Goal: Transaction & Acquisition: Purchase product/service

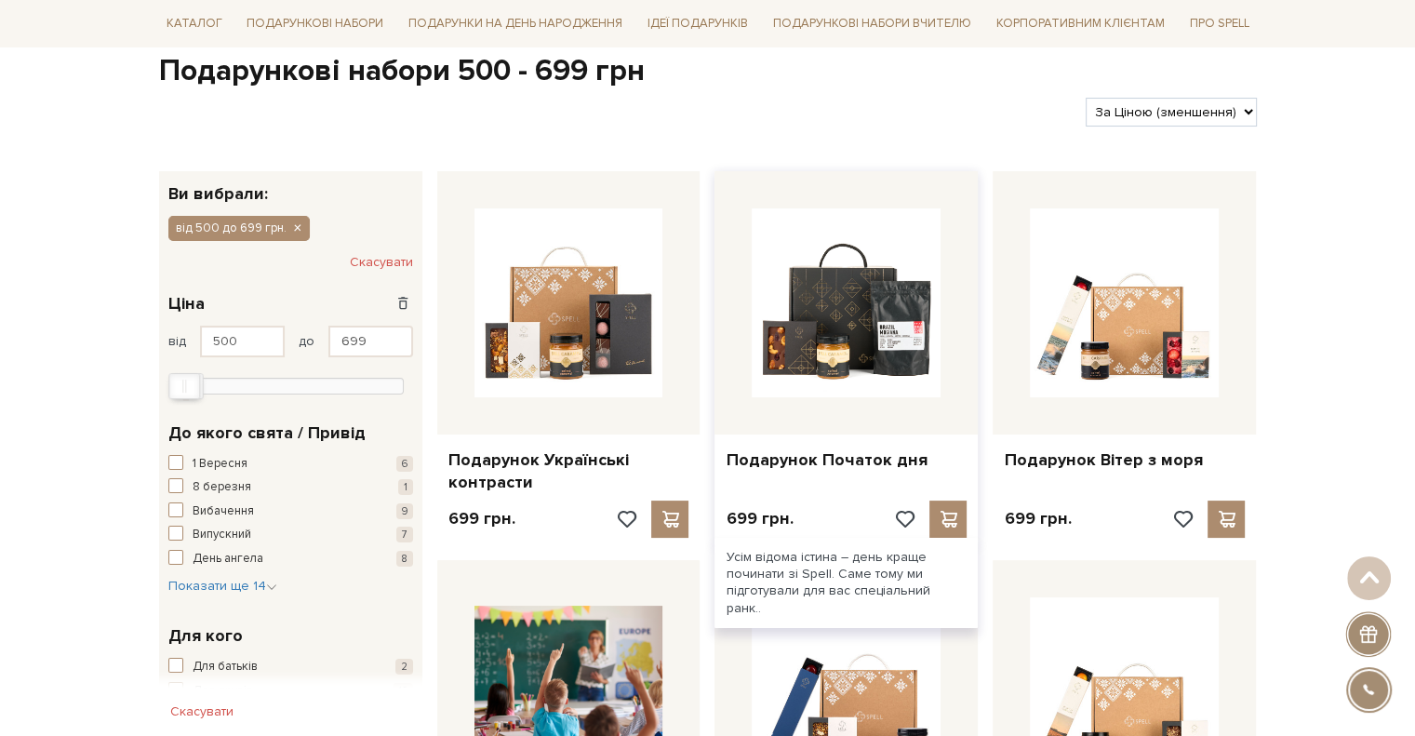
scroll to position [279, 0]
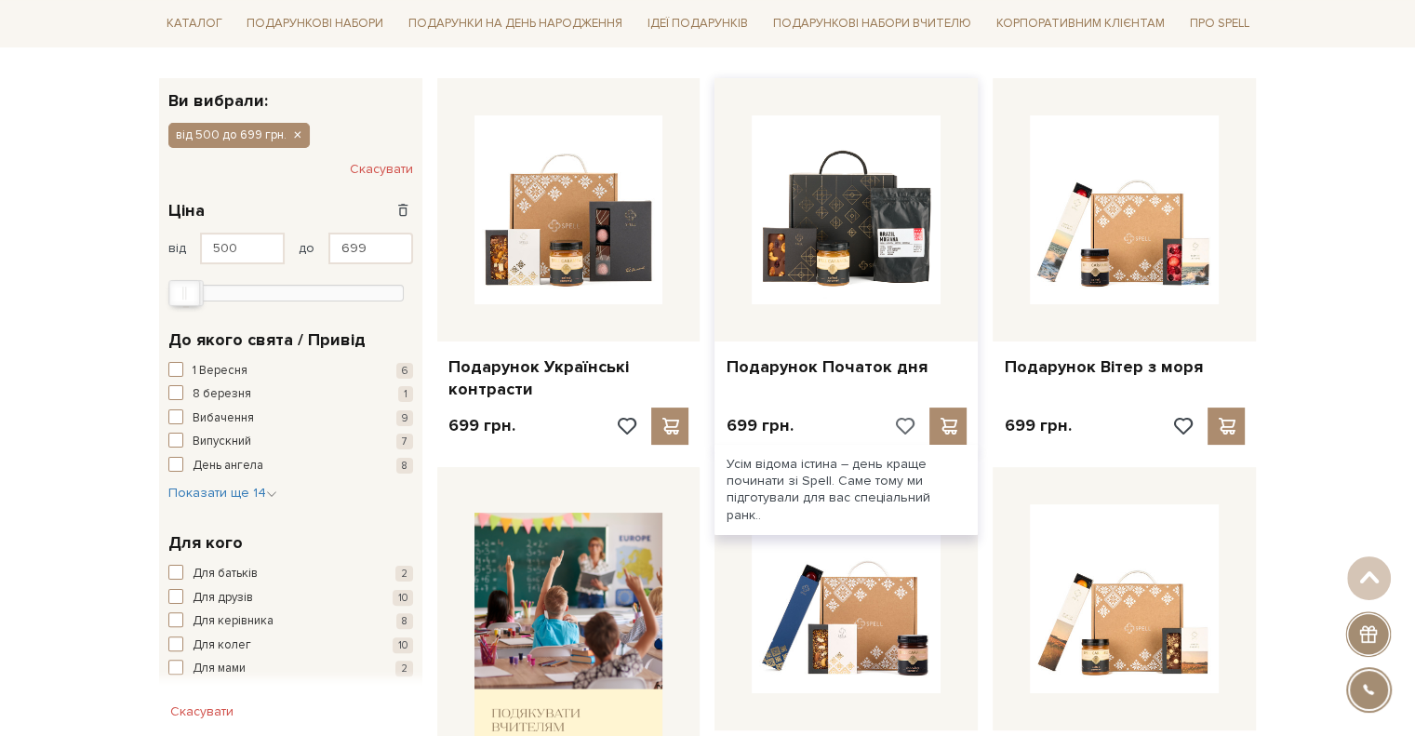
click at [905, 422] on span at bounding box center [903, 426] width 23 height 17
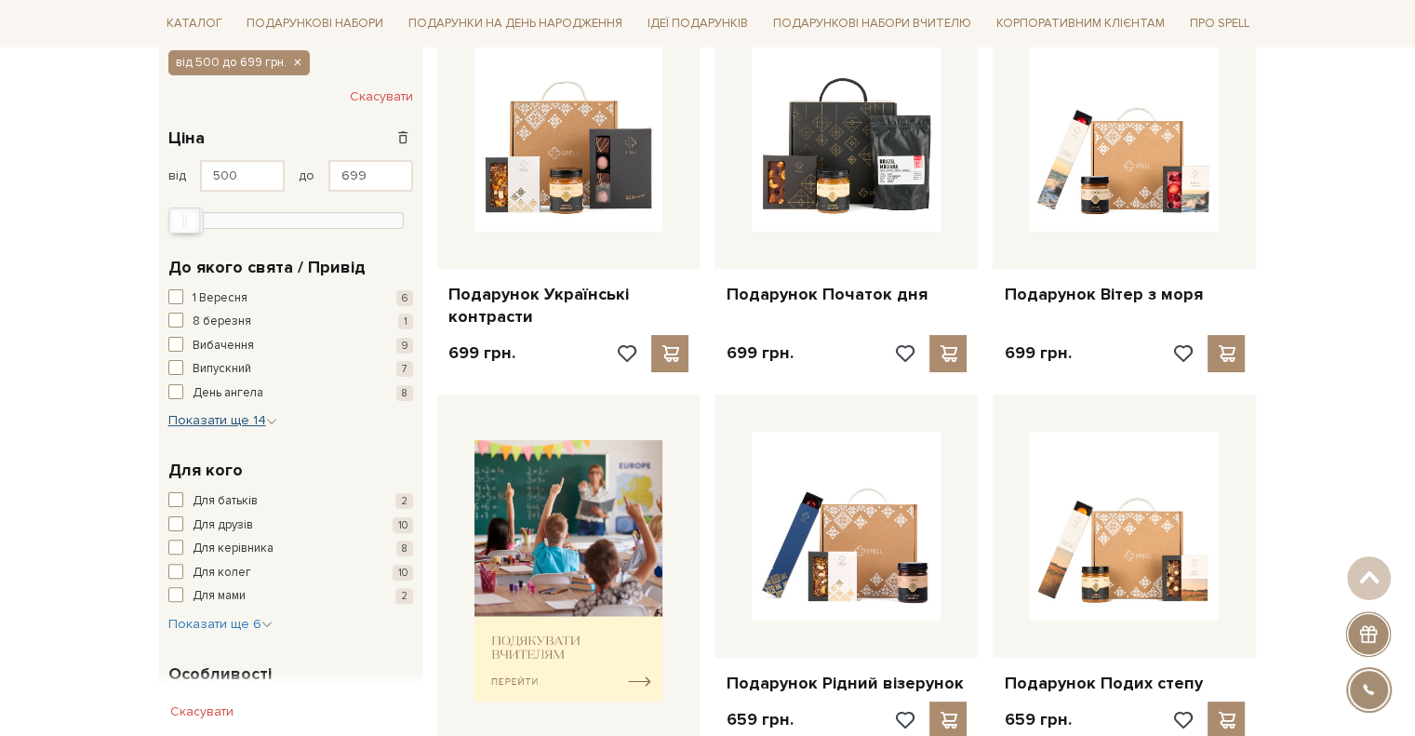
scroll to position [372, 0]
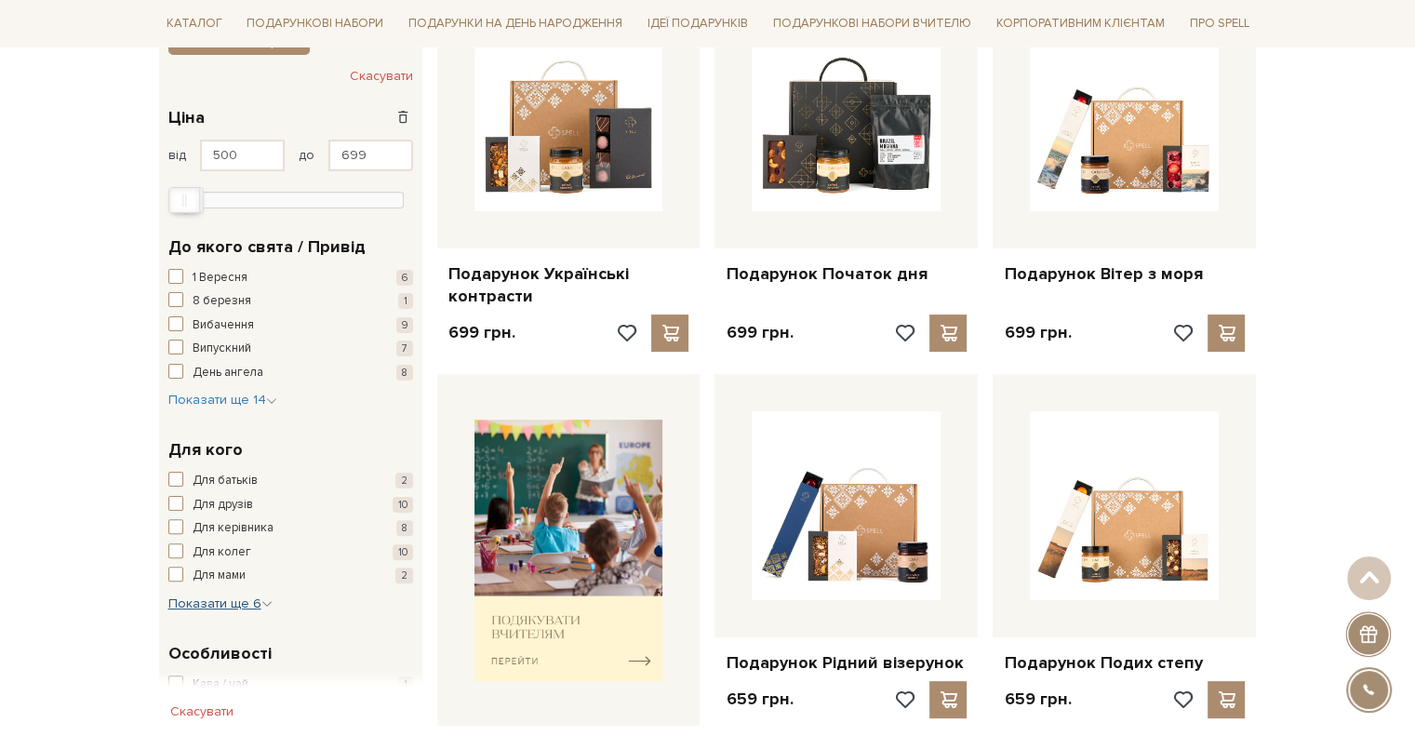
click at [239, 609] on span "Показати ще 6" at bounding box center [220, 604] width 104 height 16
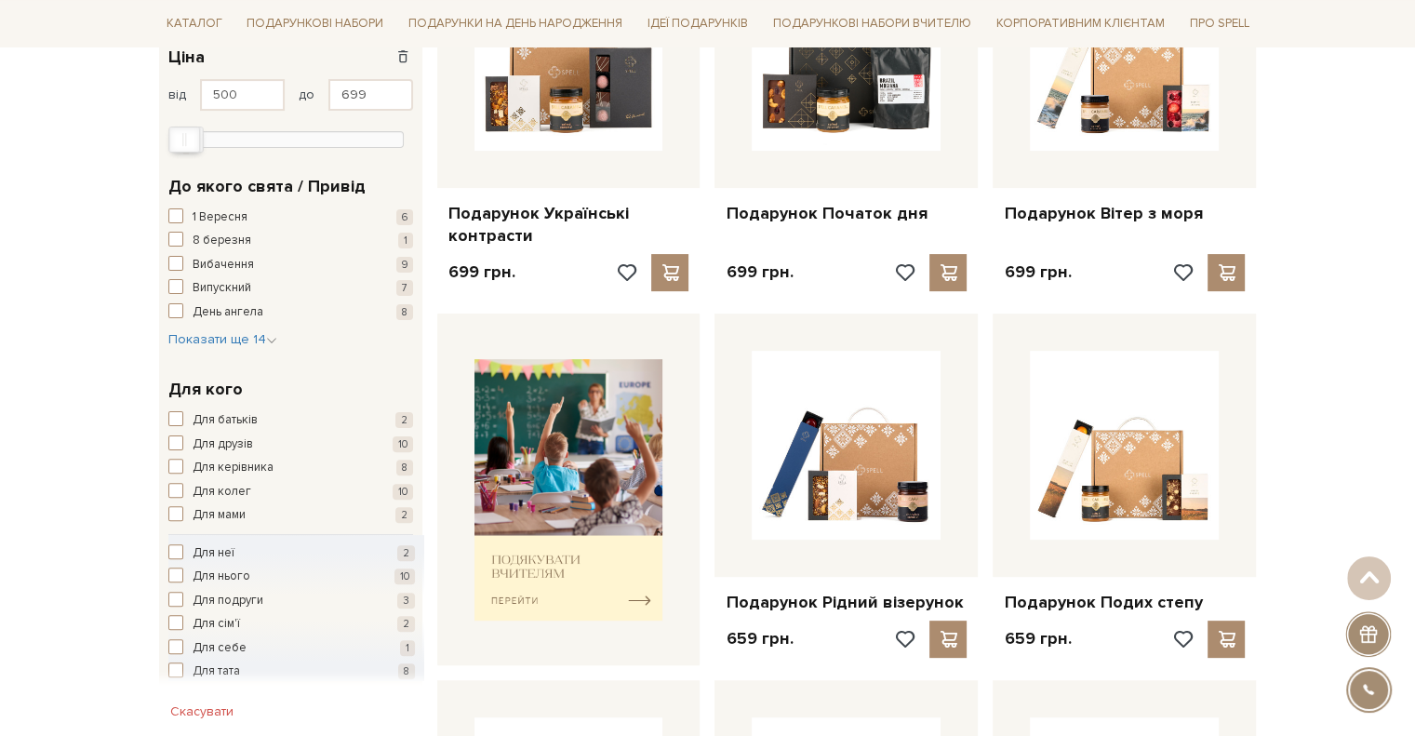
scroll to position [465, 0]
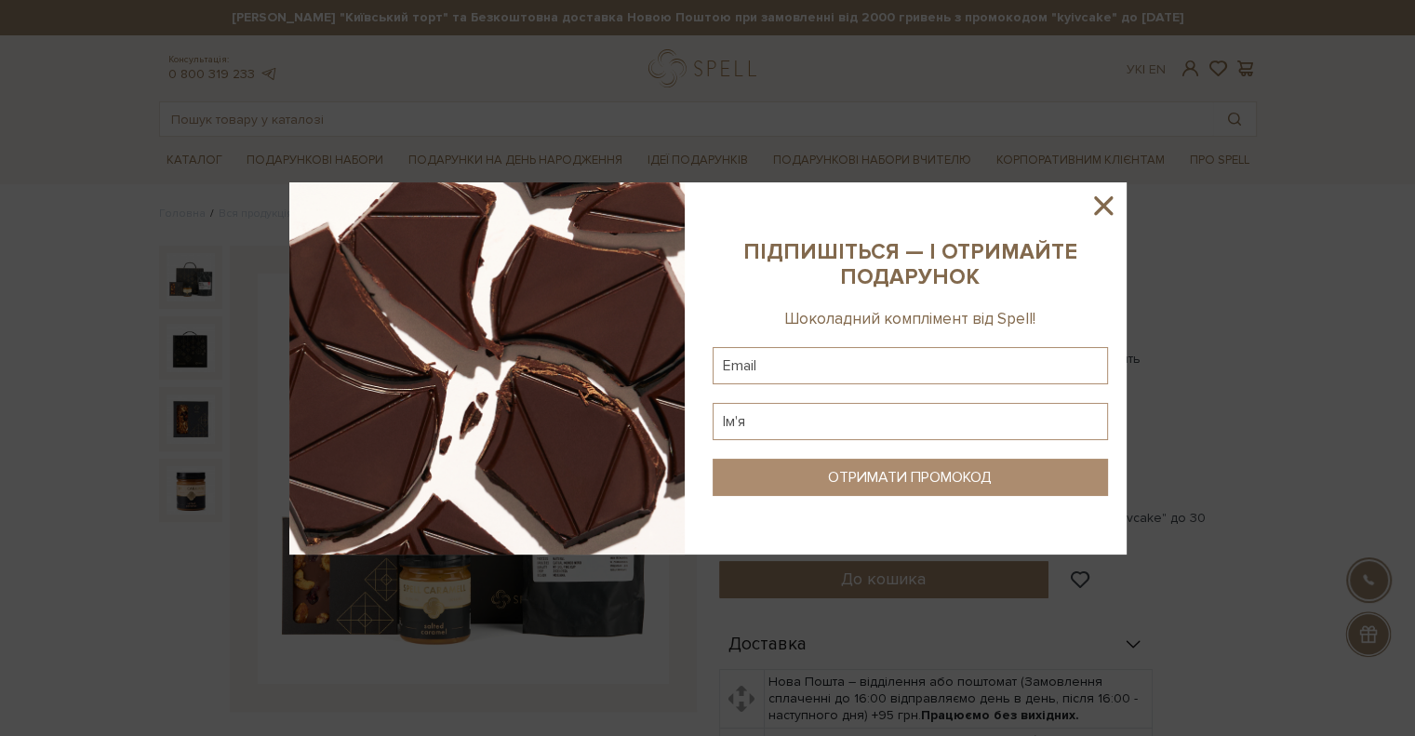
click at [1096, 201] on icon at bounding box center [1104, 206] width 32 height 32
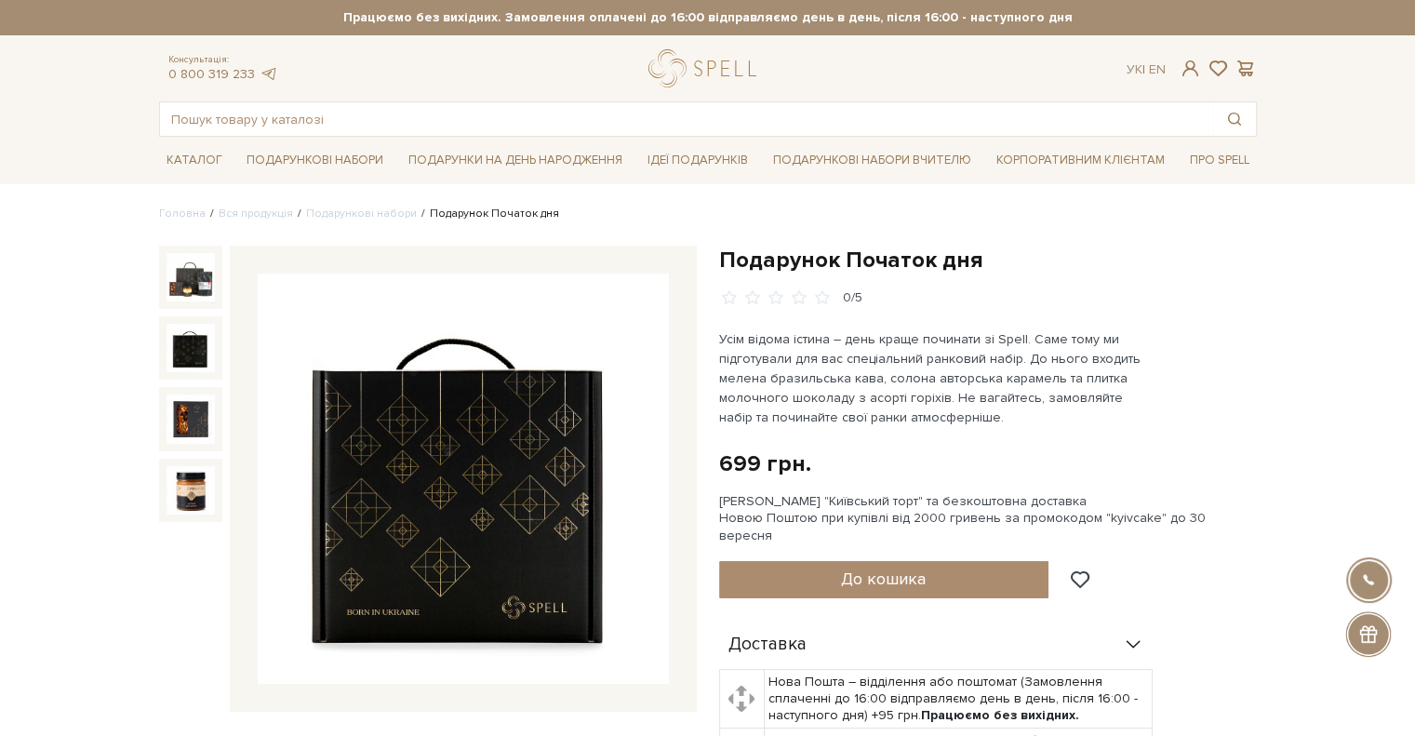
click at [189, 342] on img at bounding box center [191, 348] width 48 height 48
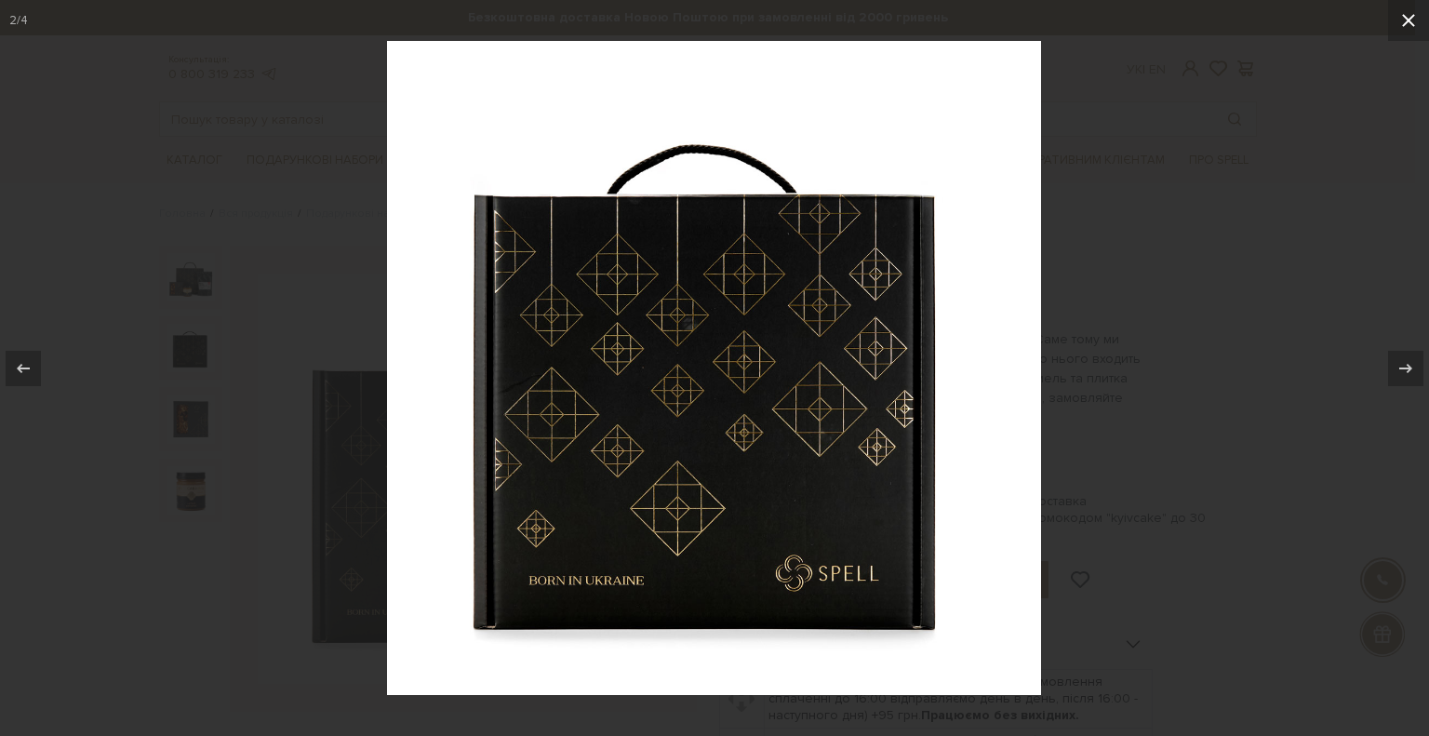
click at [1411, 13] on icon at bounding box center [1409, 20] width 22 height 22
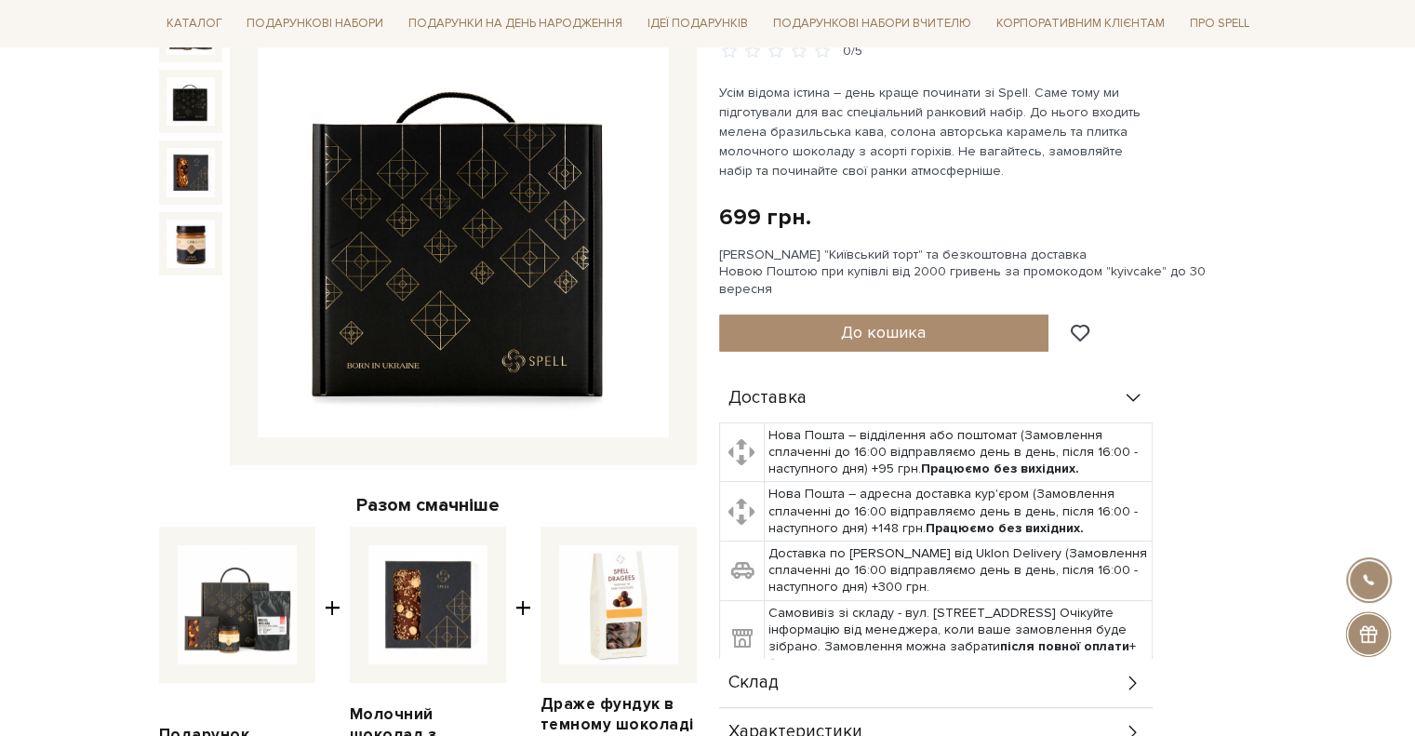
scroll to position [279, 0]
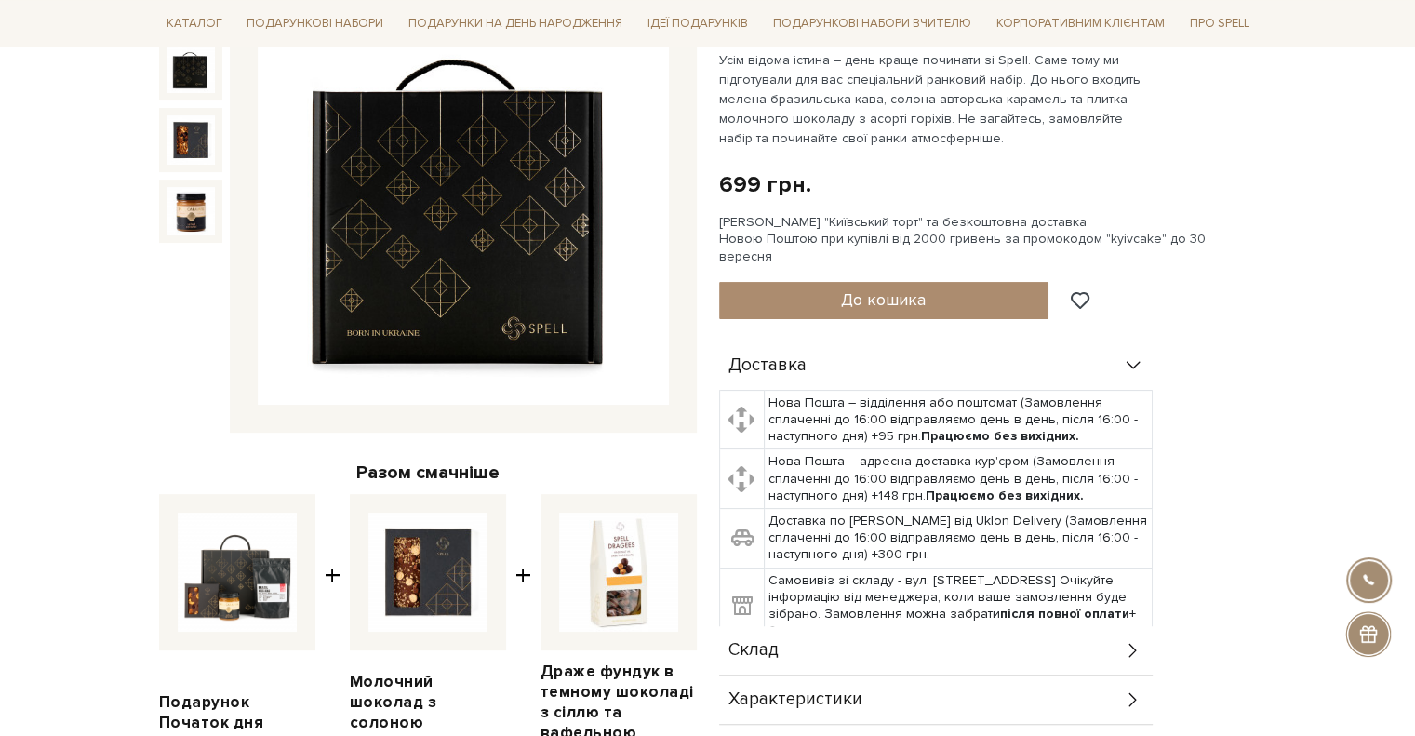
click at [1135, 640] on icon at bounding box center [1133, 650] width 20 height 20
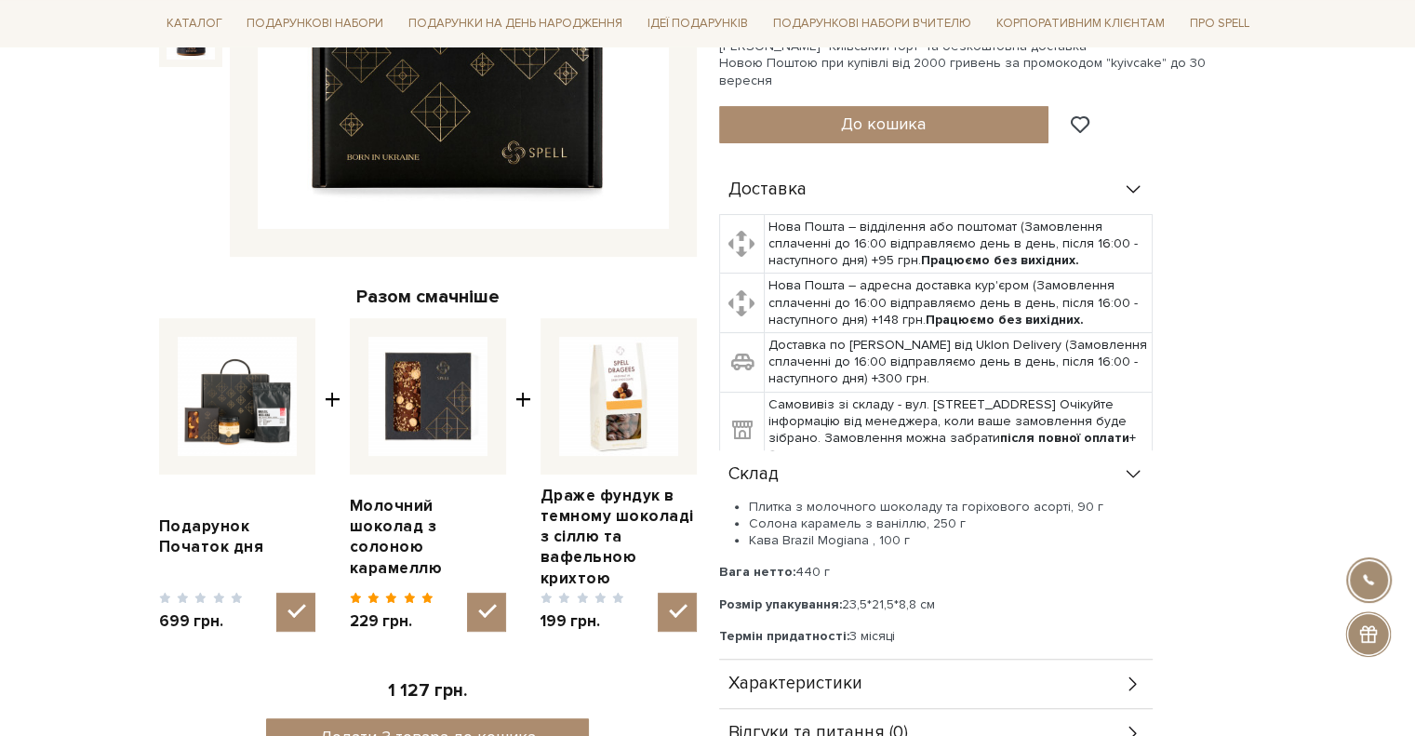
scroll to position [465, 0]
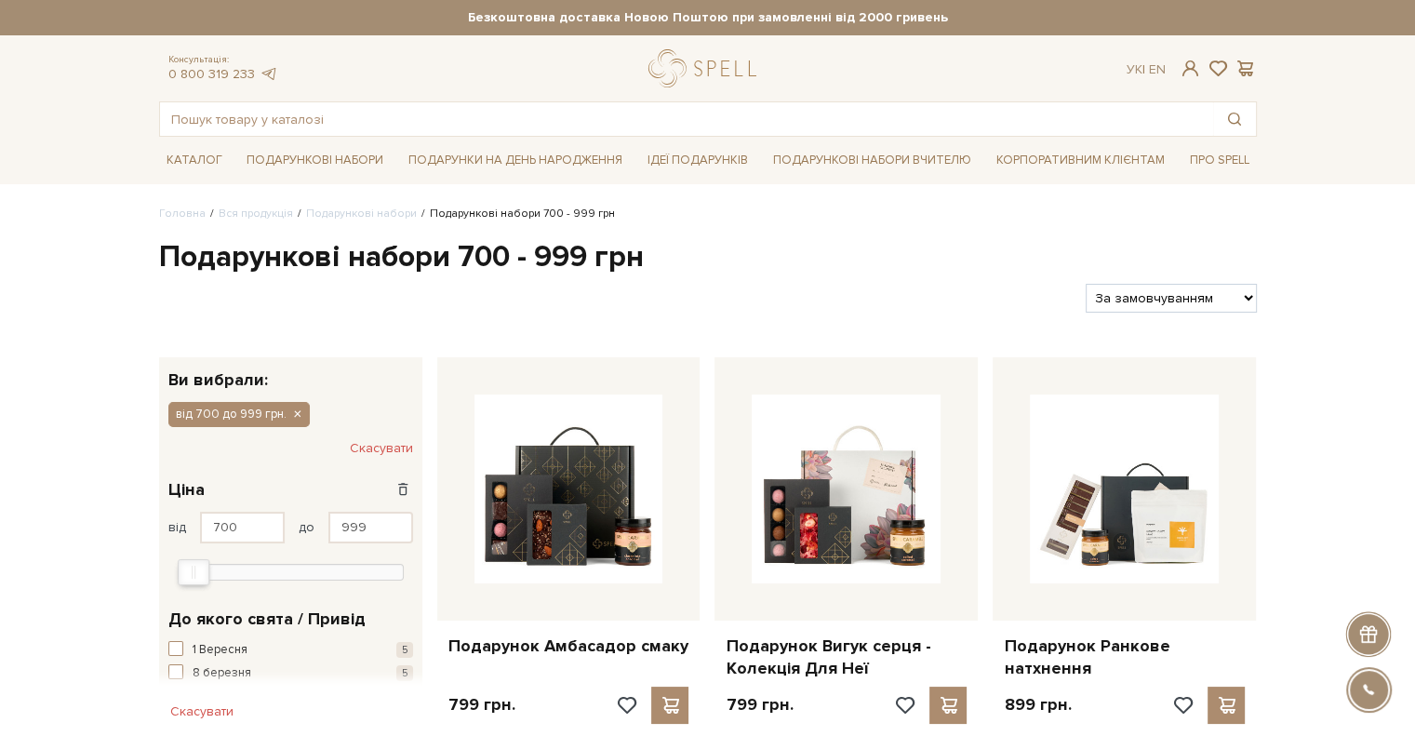
click at [1224, 294] on select "За замовчуванням За Ціною (зростання) За Ціною (зменшення) Новинки За популярні…" at bounding box center [1171, 298] width 170 height 29
select select "https://spellchocolate.com/our-productions/podarunkovi-box/700-999?sort=p.price…"
click at [1086, 284] on select "За замовчуванням За Ціною (зростання) За Ціною (зменшення) Новинки За популярні…" at bounding box center [1171, 298] width 170 height 29
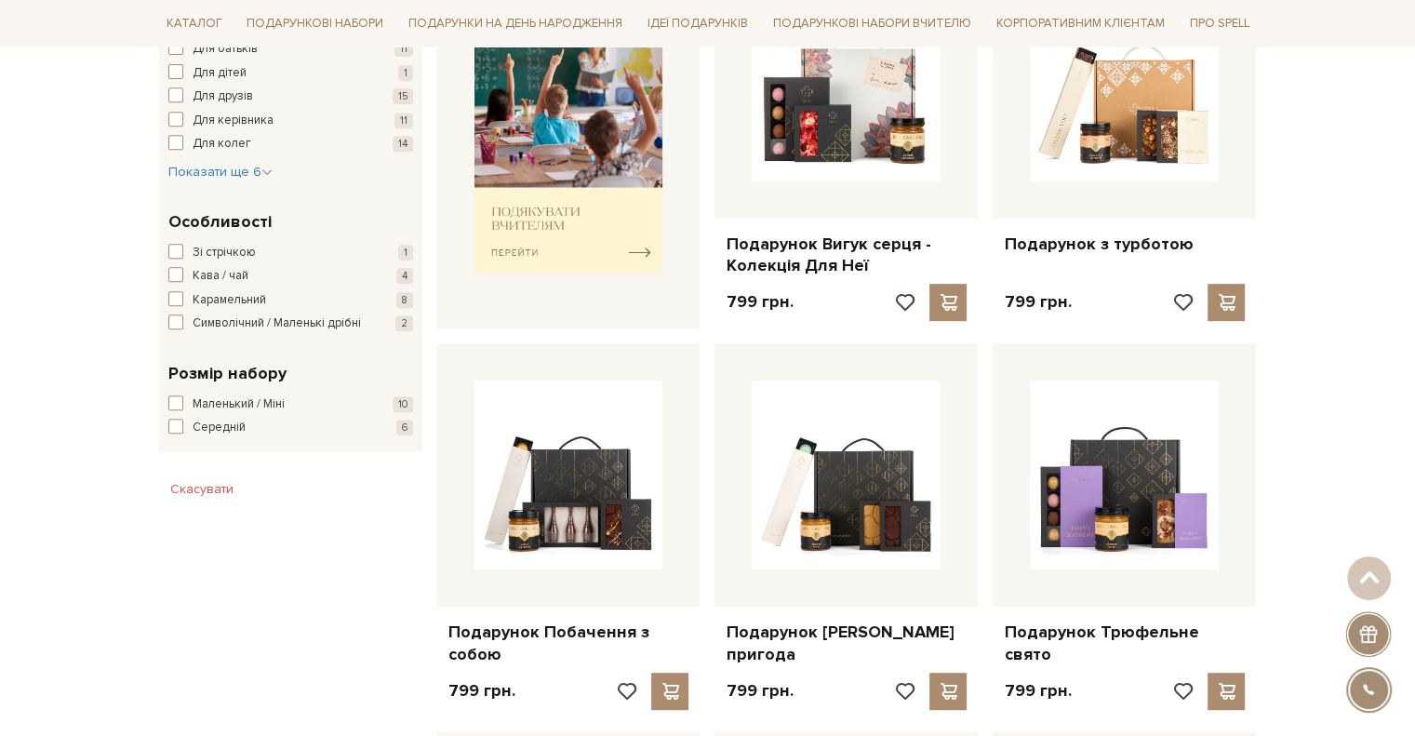
scroll to position [838, 0]
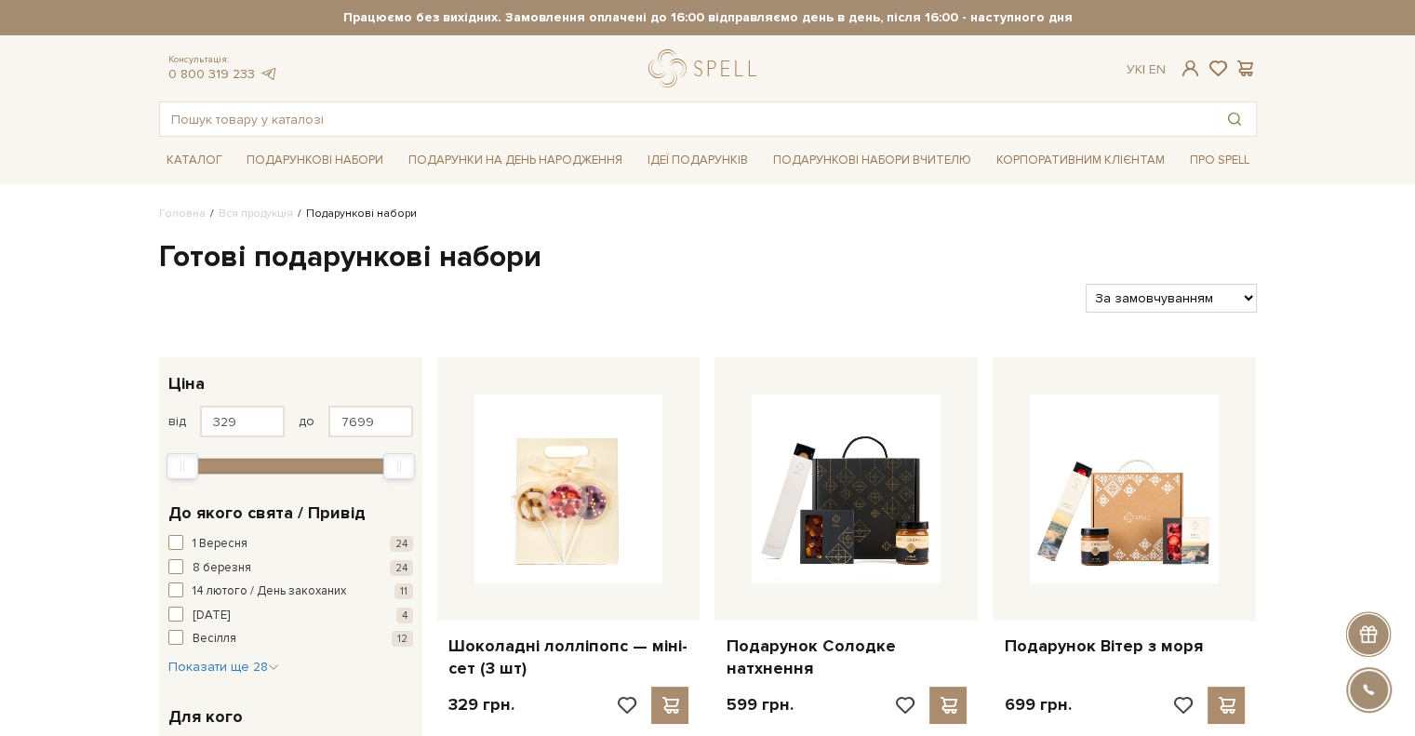
click at [1165, 298] on select "За замовчуванням За Ціною (зростання) За Ціною (зменшення) Новинки За популярні…" at bounding box center [1171, 298] width 170 height 29
select select "https://spellchocolate.com/our-productions/podarunkovi-box/?sort=p.price&order=…"
click at [1086, 284] on select "За замовчуванням За Ціною (зростання) За Ціною (зменшення) Новинки За популярні…" at bounding box center [1171, 298] width 170 height 29
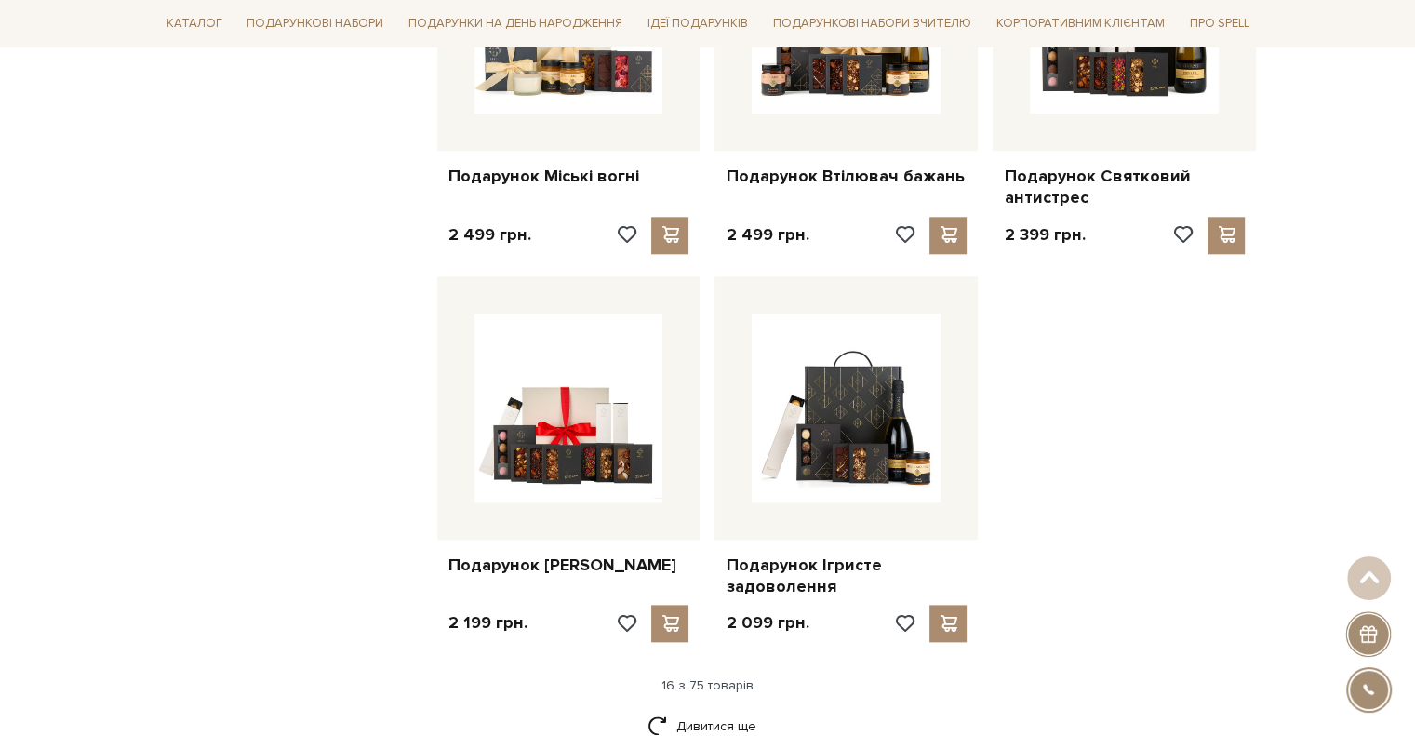
scroll to position [2140, 0]
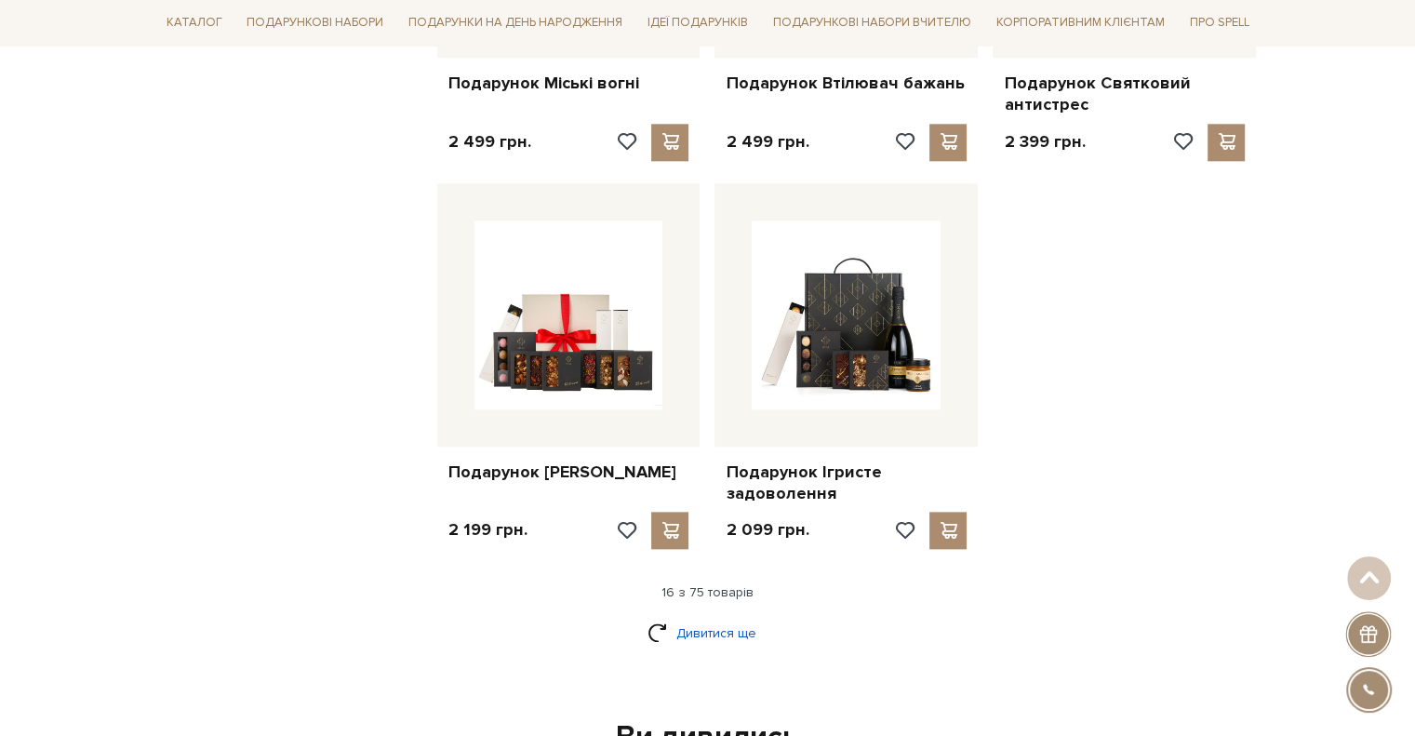
click at [738, 636] on link "Дивитися ще" at bounding box center [708, 633] width 121 height 33
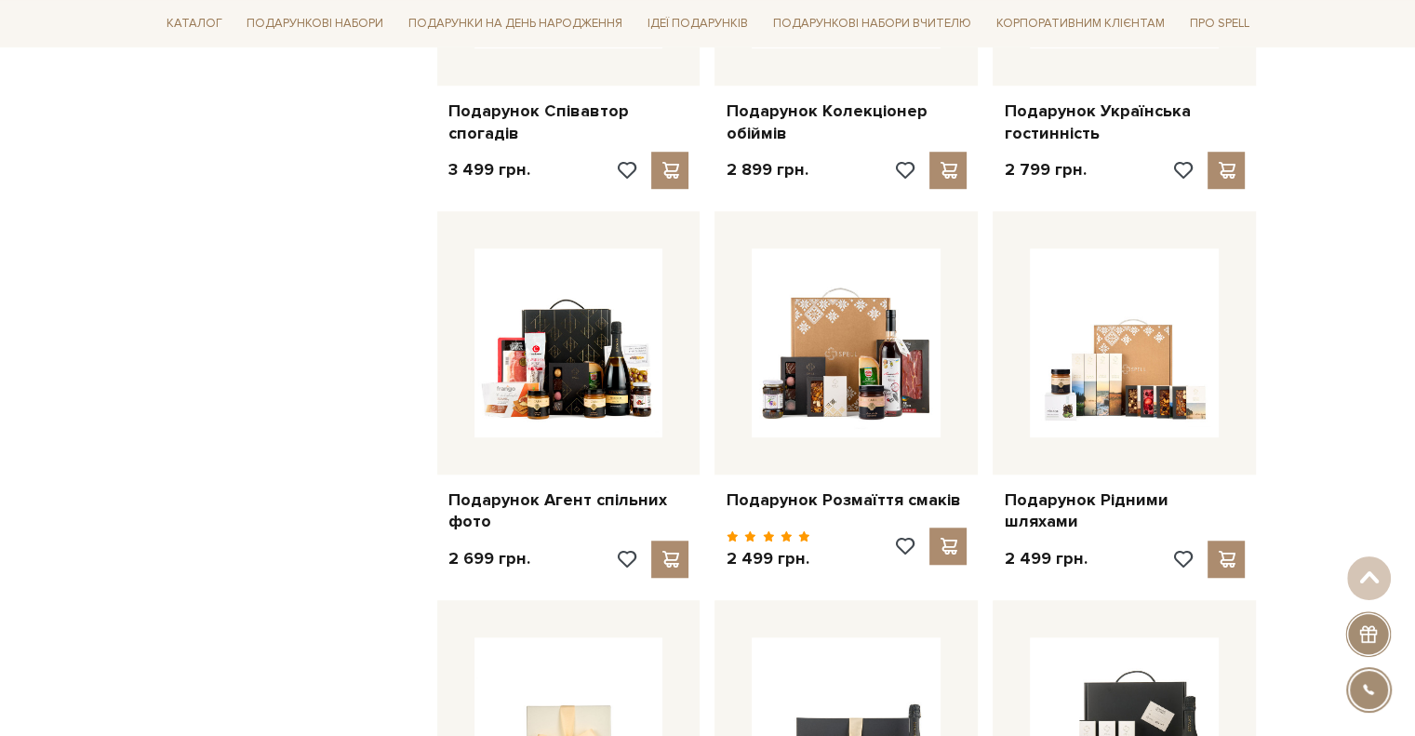
scroll to position [1303, 0]
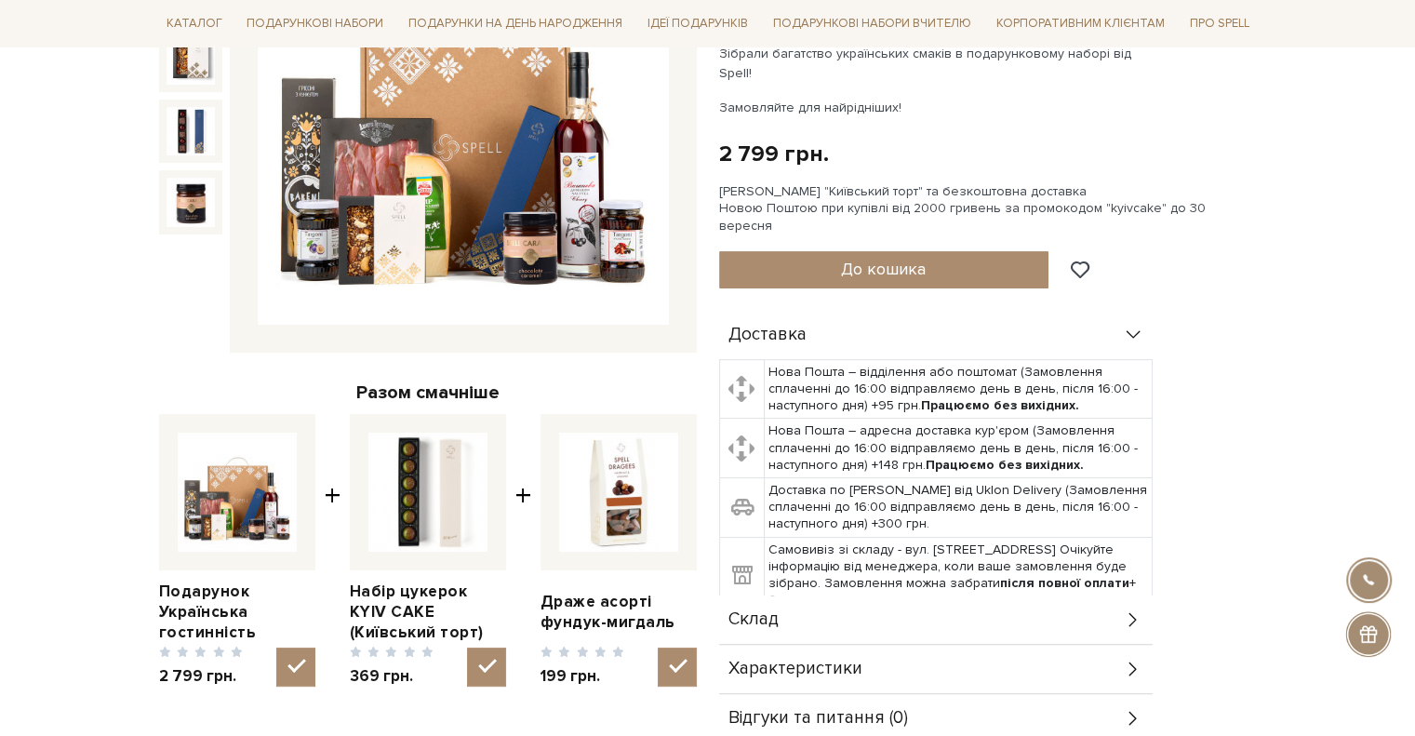
scroll to position [372, 0]
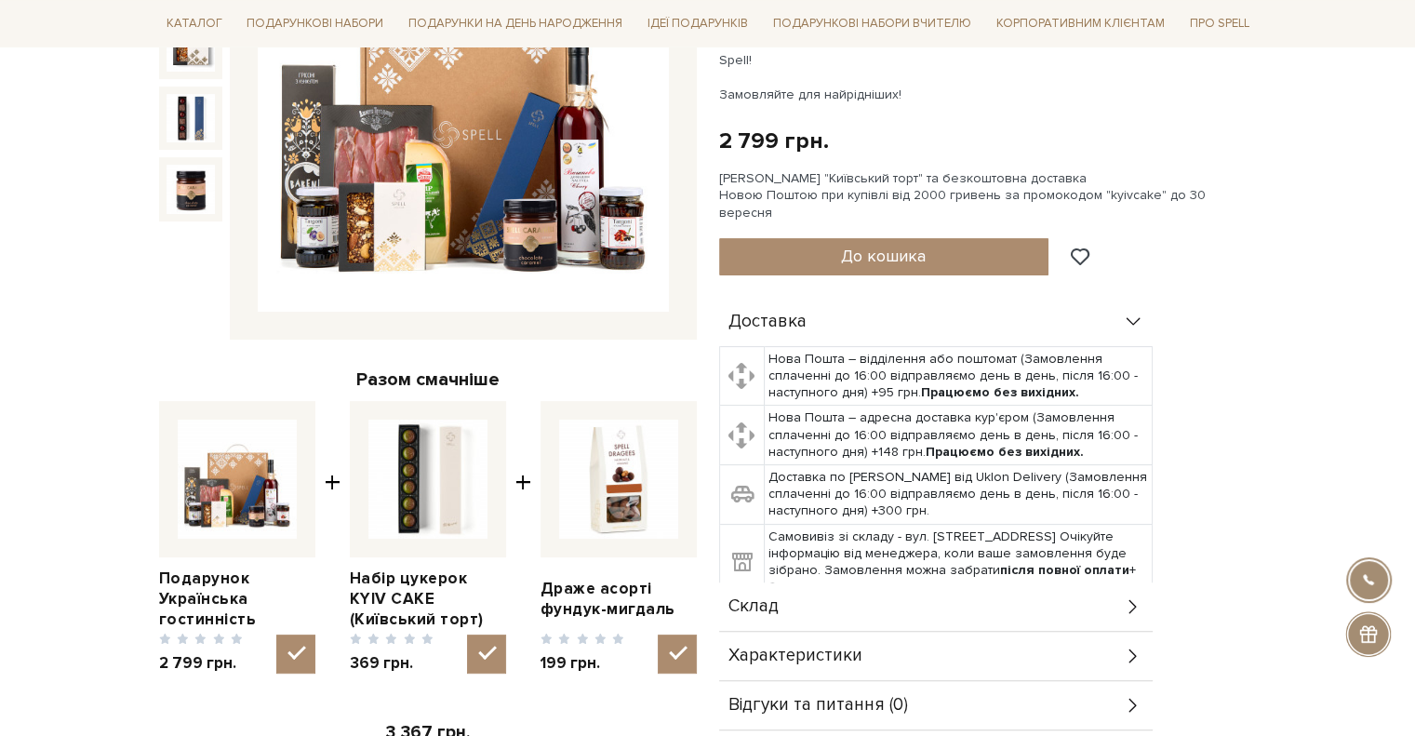
click at [1131, 599] on icon at bounding box center [1132, 606] width 7 height 14
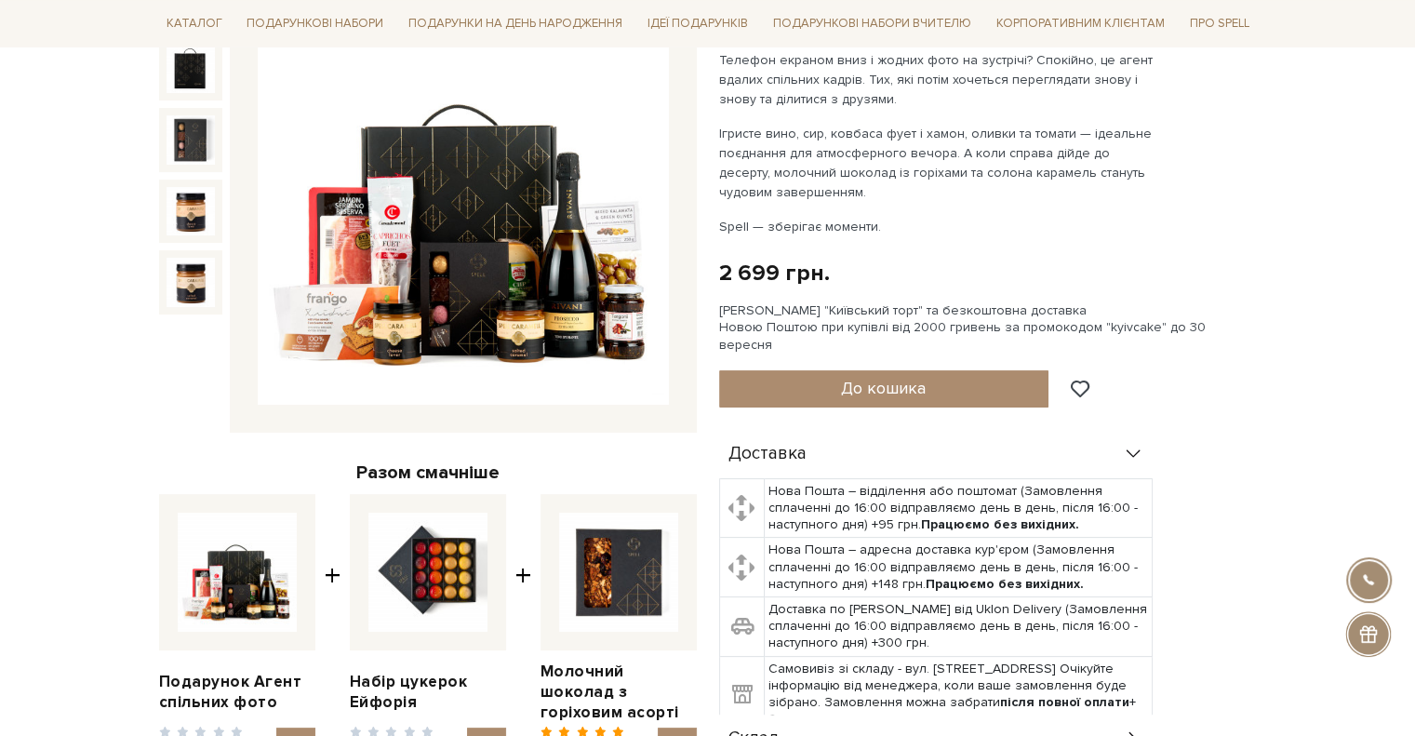
scroll to position [372, 0]
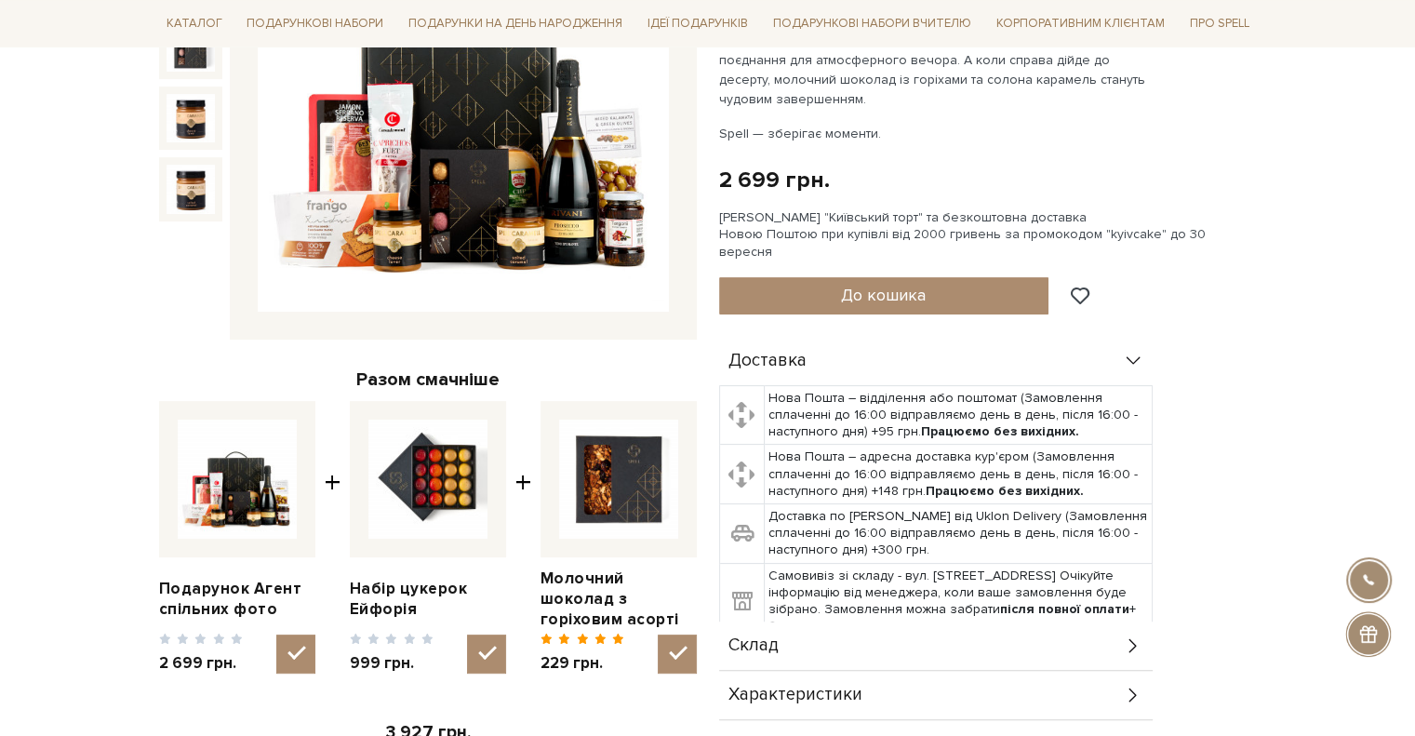
click at [1114, 629] on div "Склад" at bounding box center [936, 646] width 434 height 48
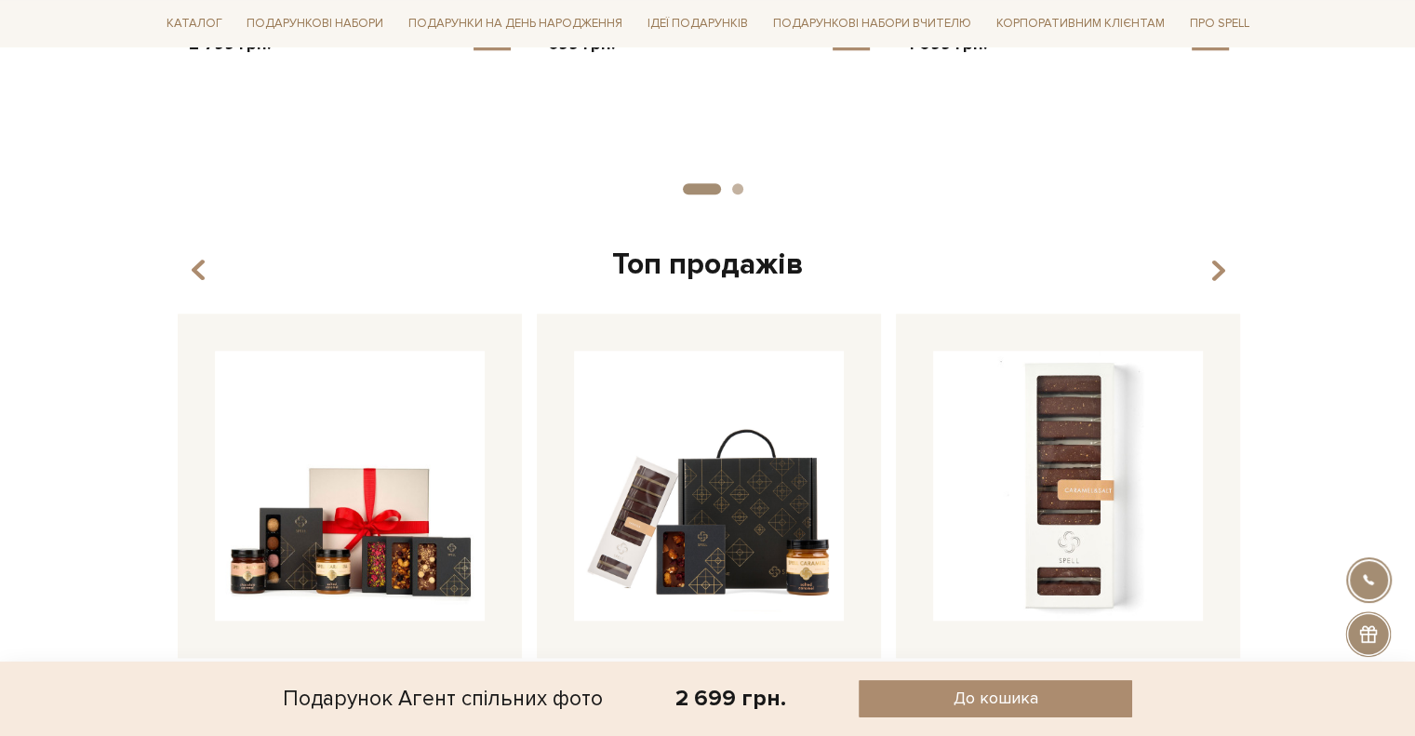
scroll to position [0, 0]
